Goal: Check status: Check status

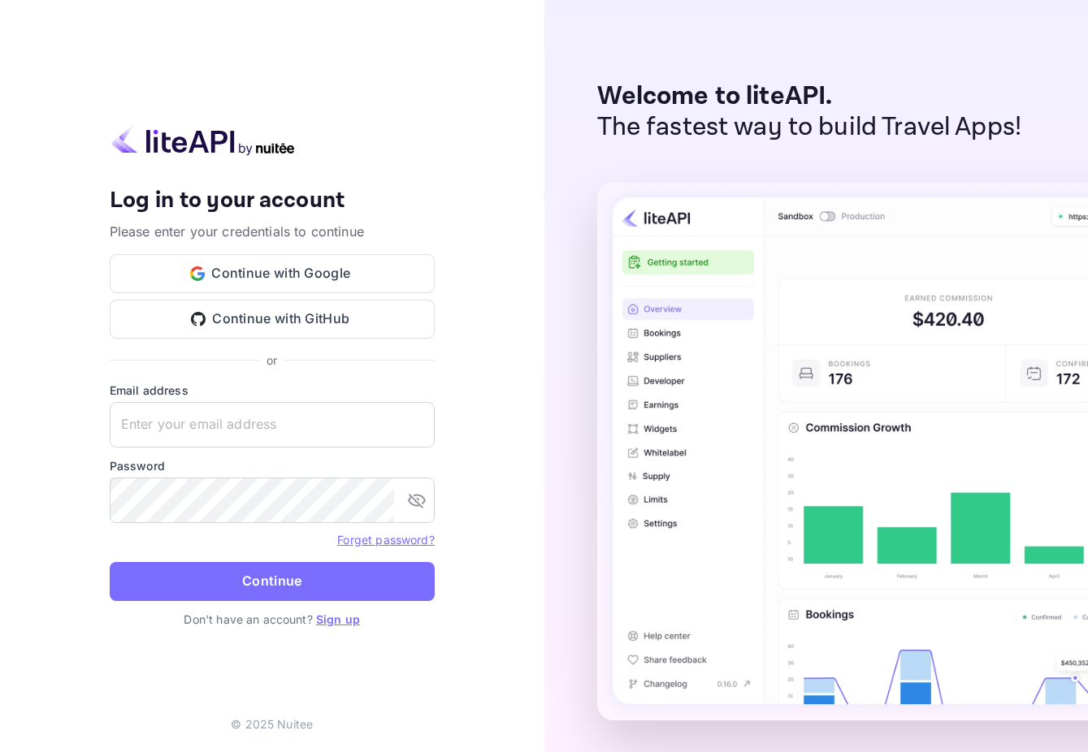
type input "[EMAIL_ADDRESS][DOMAIN_NAME]"
click at [110, 562] on button "Continue" at bounding box center [272, 581] width 325 height 39
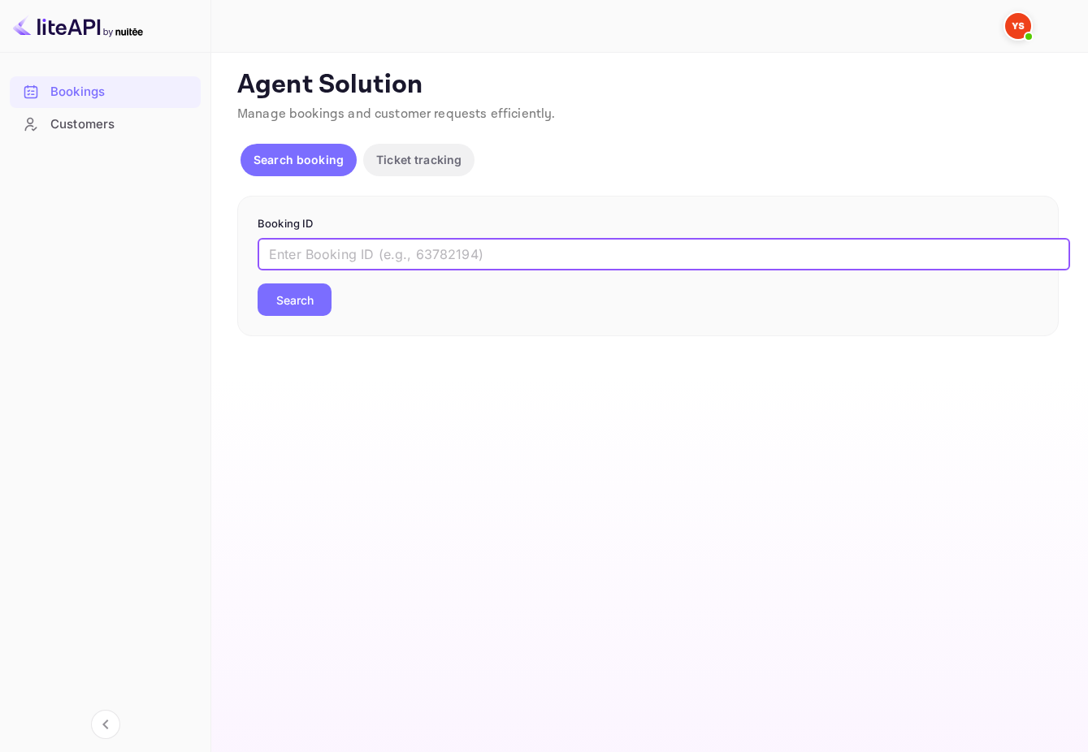
click at [512, 263] on input "text" at bounding box center [664, 254] width 813 height 33
paste input "9680217"
type input "9680217"
click at [575, 357] on main "Unsaved Changes Ticket Affiliate URL [URL][DOMAIN_NAME] Business partner name N…" at bounding box center [649, 403] width 877 height 700
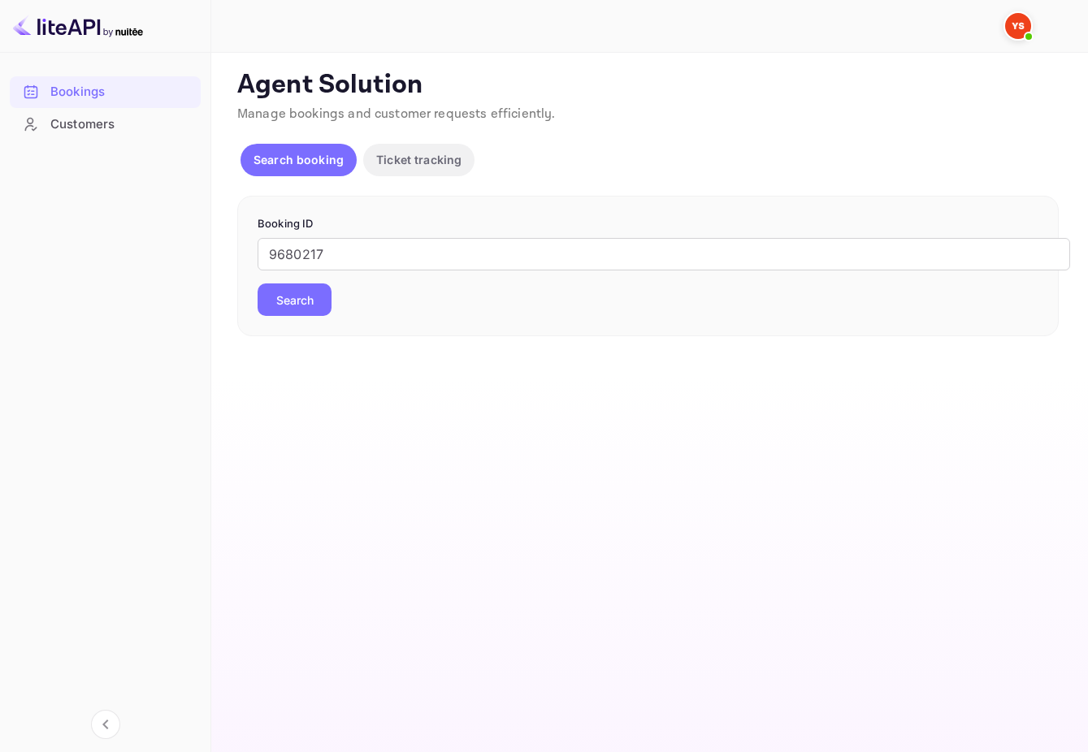
click at [332, 302] on div "9680217 ​ Search" at bounding box center [648, 277] width 781 height 78
click at [325, 306] on button "Search" at bounding box center [295, 300] width 74 height 33
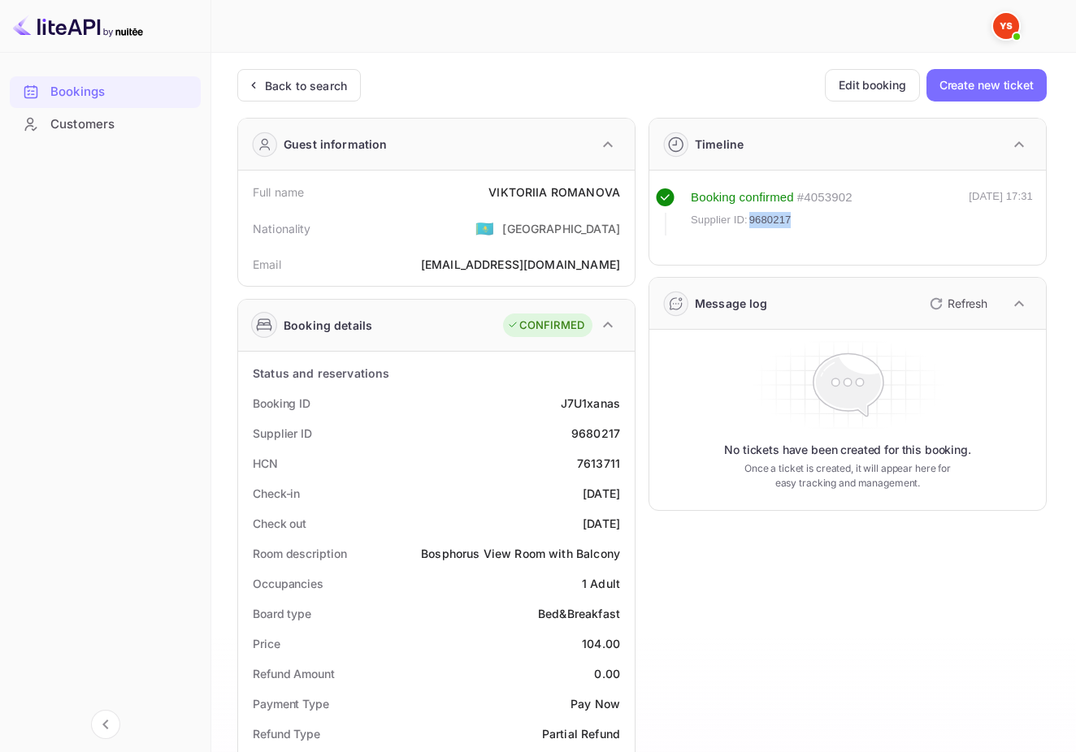
drag, startPoint x: 792, startPoint y: 222, endPoint x: 751, endPoint y: 221, distance: 41.4
click at [751, 221] on div "Supplier ID: 9680217" at bounding box center [772, 220] width 162 height 16
drag, startPoint x: 494, startPoint y: 193, endPoint x: 626, endPoint y: 197, distance: 132.5
click at [626, 197] on div "Full name [PERSON_NAME]" at bounding box center [437, 192] width 384 height 30
copy div "[PERSON_NAME]"
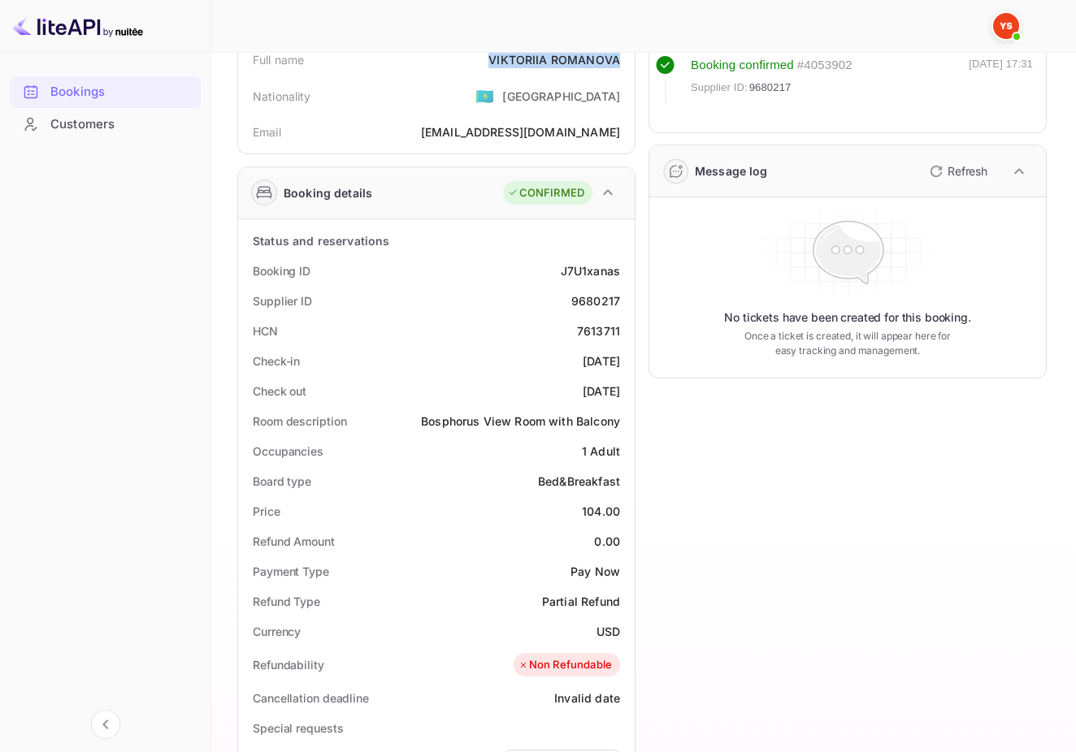
scroll to position [136, 0]
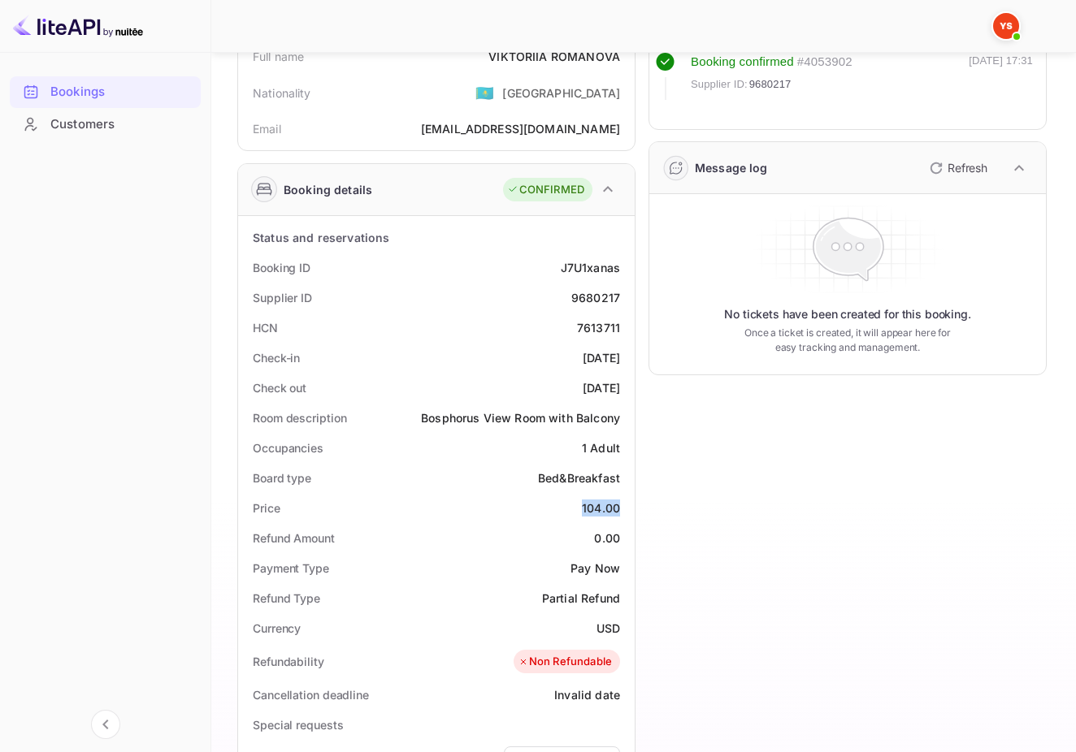
drag, startPoint x: 583, startPoint y: 505, endPoint x: 619, endPoint y: 509, distance: 36.9
click at [619, 509] on div "104.00" at bounding box center [601, 508] width 38 height 17
click at [599, 513] on div "104.00" at bounding box center [601, 508] width 38 height 17
click at [596, 501] on div "104.00" at bounding box center [601, 508] width 38 height 17
drag, startPoint x: 602, startPoint y: 508, endPoint x: 583, endPoint y: 511, distance: 19.8
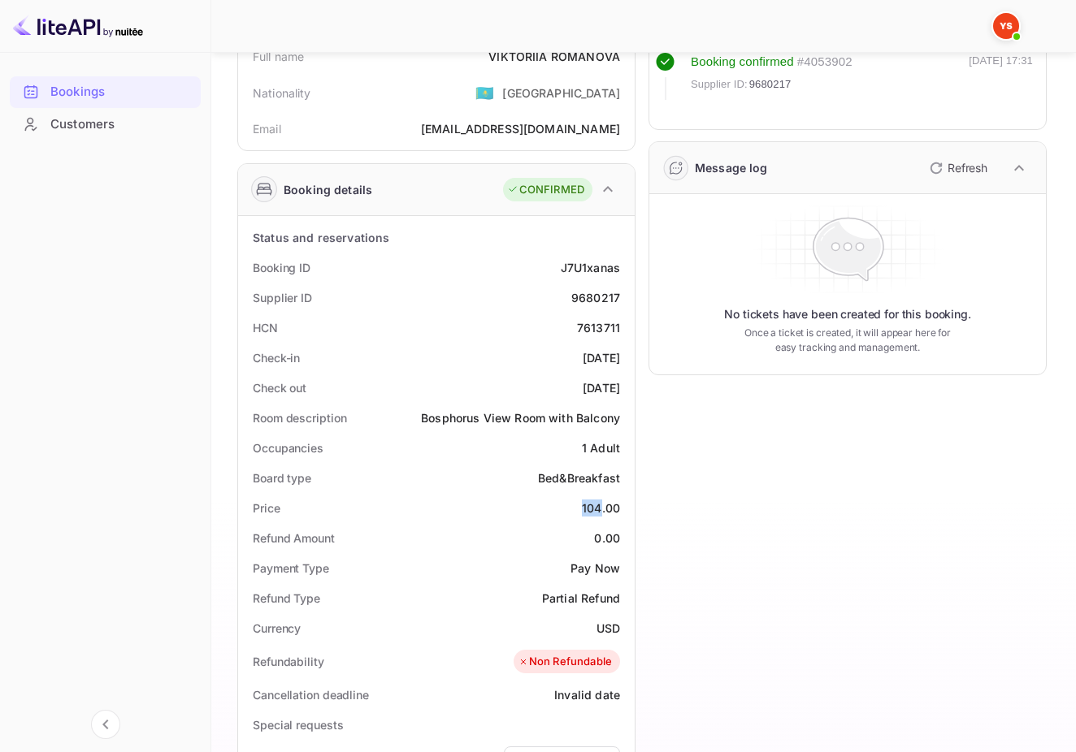
click at [583, 511] on div "104.00" at bounding box center [601, 508] width 38 height 17
copy div "104"
drag, startPoint x: 595, startPoint y: 619, endPoint x: 623, endPoint y: 625, distance: 29.0
click at [623, 625] on div "Currency USD" at bounding box center [437, 628] width 384 height 30
copy div "USD"
